Goal: Find specific page/section: Find specific page/section

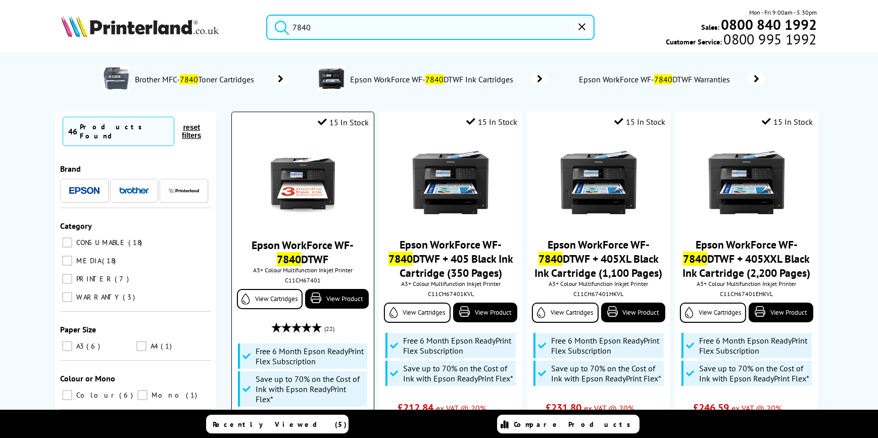
type input "7840"
click at [301, 282] on div "C11CH67401" at bounding box center [303, 280] width 127 height 8
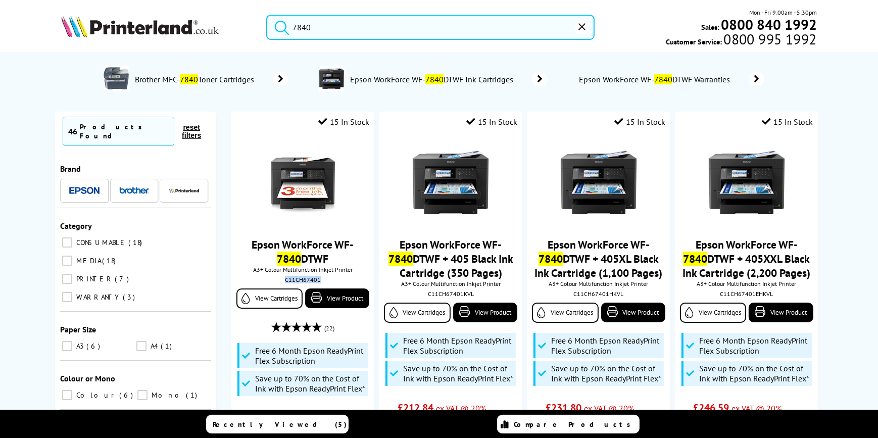
copy div "C11CH67401"
